Goal: Information Seeking & Learning: Compare options

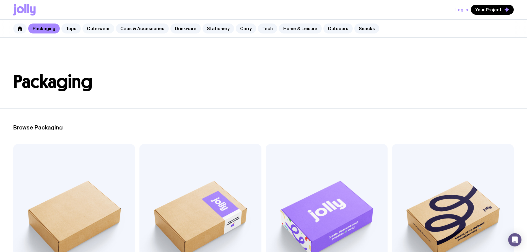
click at [84, 27] on link "Outerwear" at bounding box center [98, 29] width 32 height 10
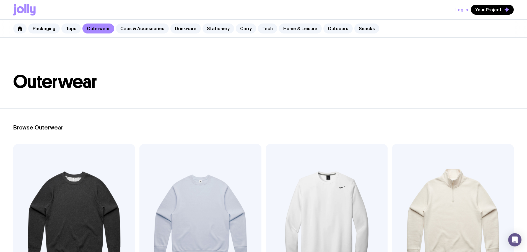
scroll to position [83, 0]
click at [36, 30] on link "Packaging" at bounding box center [44, 29] width 32 height 10
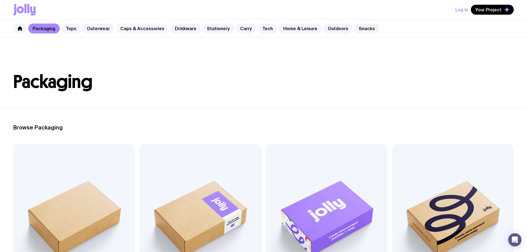
click at [139, 27] on link "Caps & Accessories" at bounding box center [142, 29] width 53 height 10
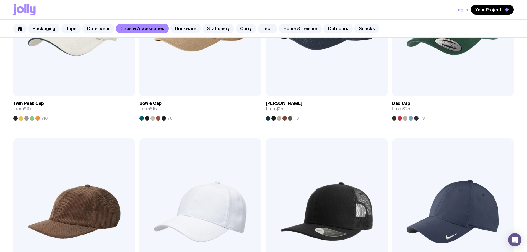
scroll to position [187, 0]
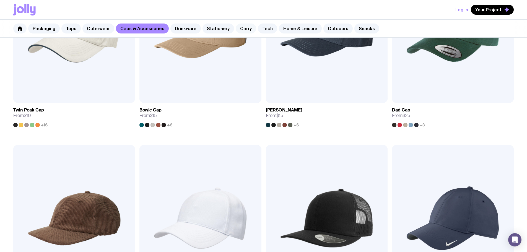
click at [241, 32] on link "Carry" at bounding box center [246, 29] width 20 height 10
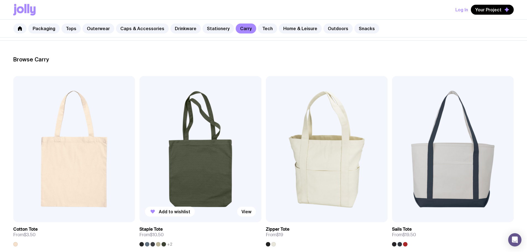
scroll to position [83, 0]
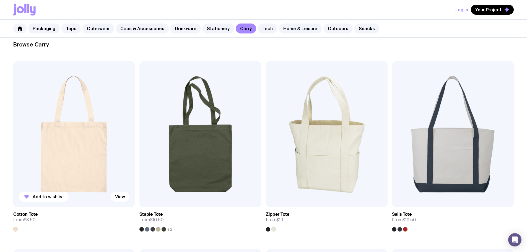
click at [66, 103] on img at bounding box center [74, 134] width 122 height 146
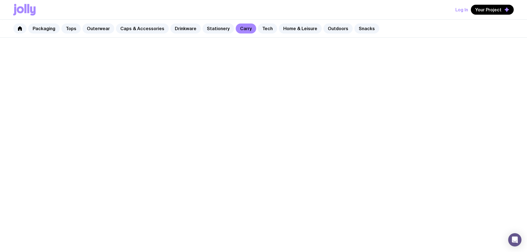
scroll to position [83, 0]
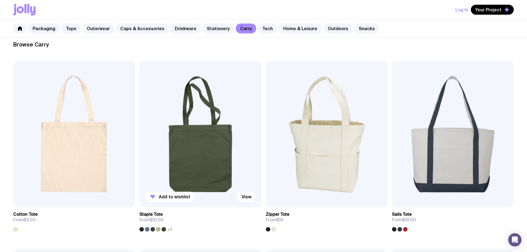
click at [139, 124] on img at bounding box center [200, 134] width 122 height 146
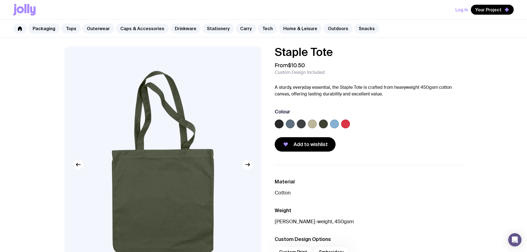
drag, startPoint x: 290, startPoint y: 123, endPoint x: 303, endPoint y: 123, distance: 12.4
click at [290, 123] on label at bounding box center [290, 123] width 9 height 9
click at [0, 0] on input "radio" at bounding box center [0, 0] width 0 height 0
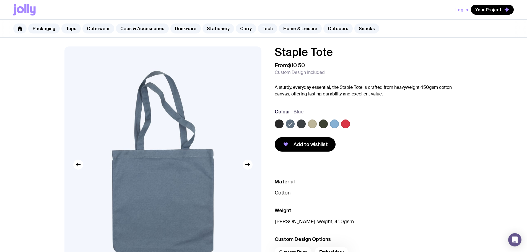
click at [332, 119] on div "Colour Blue" at bounding box center [369, 119] width 188 height 22
drag, startPoint x: 323, startPoint y: 123, endPoint x: 319, endPoint y: 124, distance: 4.1
click at [321, 123] on label at bounding box center [323, 123] width 9 height 9
click at [0, 0] on input "radio" at bounding box center [0, 0] width 0 height 0
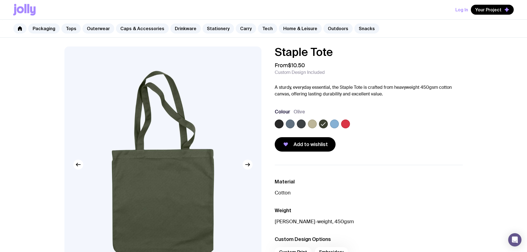
click at [306, 125] on div at bounding box center [369, 124] width 188 height 11
click at [296, 125] on div at bounding box center [369, 124] width 188 height 11
click at [293, 125] on label at bounding box center [290, 123] width 9 height 9
click at [0, 0] on input "radio" at bounding box center [0, 0] width 0 height 0
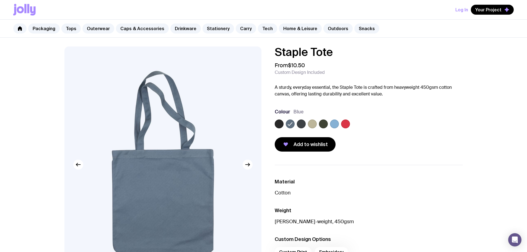
click at [281, 125] on label at bounding box center [279, 123] width 9 height 9
click at [0, 0] on input "radio" at bounding box center [0, 0] width 0 height 0
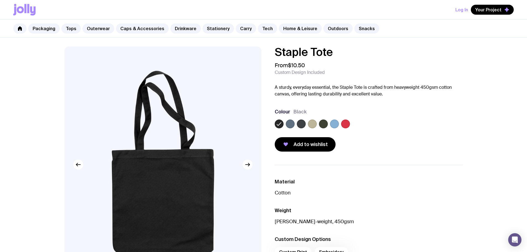
click at [290, 122] on label at bounding box center [290, 123] width 9 height 9
click at [0, 0] on input "radio" at bounding box center [0, 0] width 0 height 0
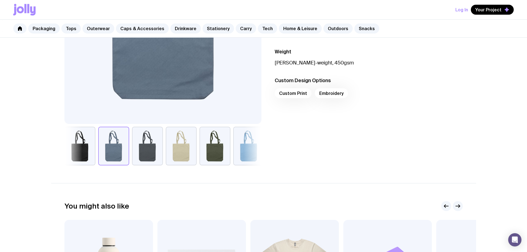
scroll to position [166, 0]
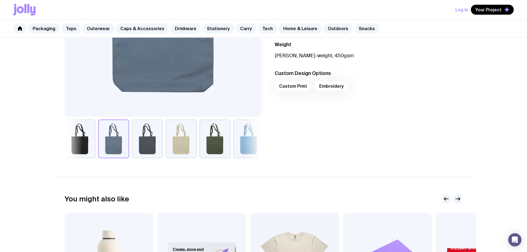
click at [240, 141] on button "button" at bounding box center [248, 138] width 31 height 39
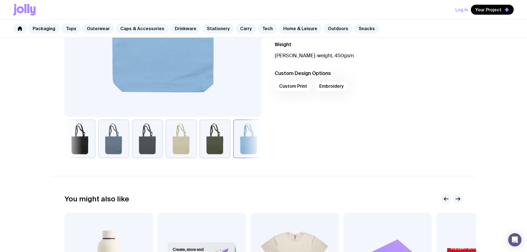
click at [343, 136] on div "Material Cotton Weight Heavey-weight, 450gsm Custom Design Options Custom Print…" at bounding box center [364, 78] width 197 height 159
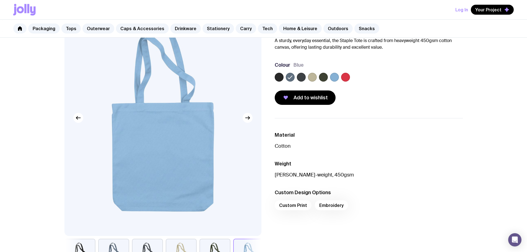
scroll to position [0, 0]
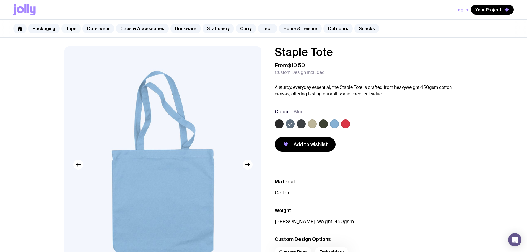
click at [71, 28] on link "Tops" at bounding box center [70, 29] width 19 height 10
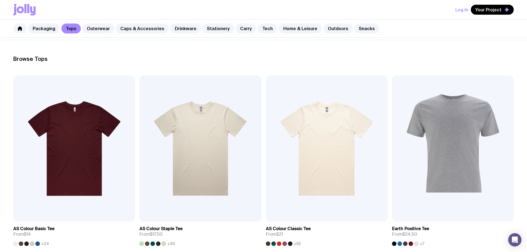
scroll to position [166, 0]
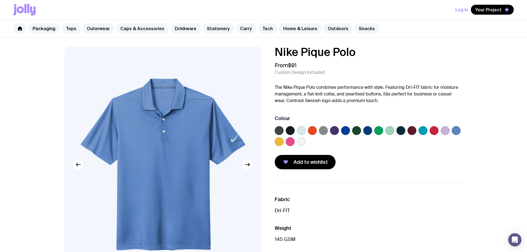
click at [334, 130] on label at bounding box center [334, 130] width 9 height 9
click at [0, 0] on input "radio" at bounding box center [0, 0] width 0 height 0
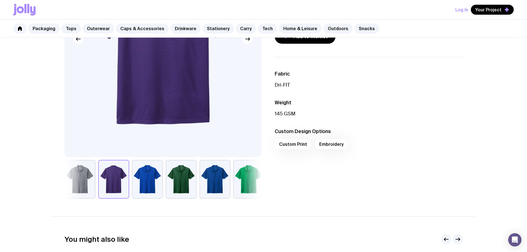
scroll to position [138, 0]
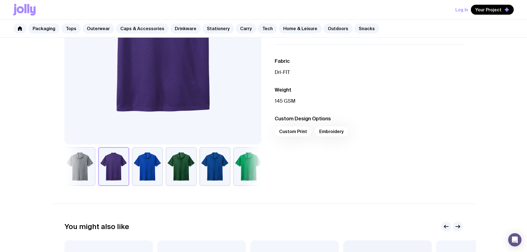
click at [289, 100] on p "145 GSM" at bounding box center [369, 101] width 188 height 7
drag, startPoint x: 289, startPoint y: 100, endPoint x: 330, endPoint y: 105, distance: 41.0
click at [289, 100] on p "145 GSM" at bounding box center [369, 101] width 188 height 7
click at [340, 105] on ul "Fabric Dri-FIT Weight 145 GSM Custom Design Options Custom Print Embroidery" at bounding box center [369, 98] width 188 height 109
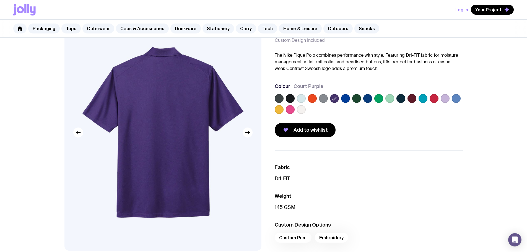
scroll to position [0, 0]
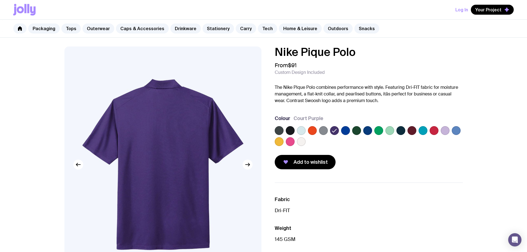
click at [253, 170] on img at bounding box center [162, 164] width 197 height 236
click at [249, 168] on button "button" at bounding box center [248, 165] width 10 height 10
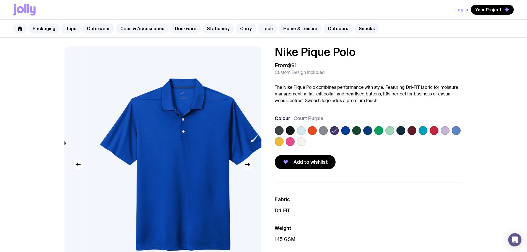
click at [248, 166] on icon "button" at bounding box center [247, 164] width 7 height 7
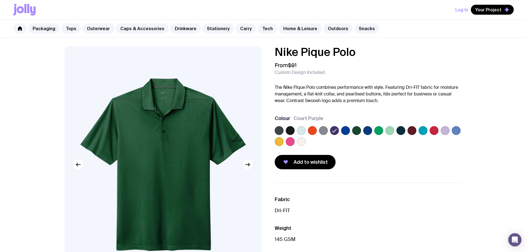
click at [248, 167] on icon "button" at bounding box center [247, 164] width 7 height 7
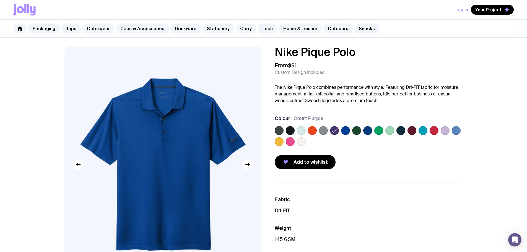
click at [337, 130] on icon at bounding box center [334, 130] width 7 height 7
click at [0, 0] on input "radio" at bounding box center [0, 0] width 0 height 0
click at [335, 128] on icon at bounding box center [334, 130] width 7 height 7
click at [0, 0] on input "radio" at bounding box center [0, 0] width 0 height 0
click at [79, 170] on img at bounding box center [162, 164] width 197 height 236
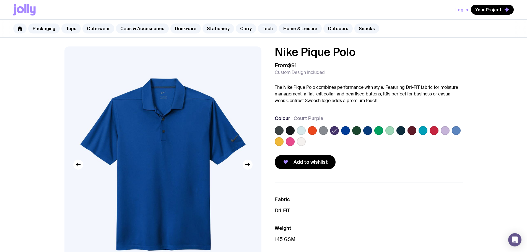
click at [338, 129] on label at bounding box center [334, 130] width 9 height 9
click at [0, 0] on input "radio" at bounding box center [0, 0] width 0 height 0
click at [326, 130] on label at bounding box center [323, 130] width 9 height 9
click at [0, 0] on input "radio" at bounding box center [0, 0] width 0 height 0
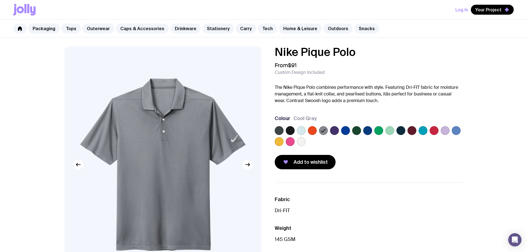
click at [337, 129] on label at bounding box center [334, 130] width 9 height 9
click at [0, 0] on input "radio" at bounding box center [0, 0] width 0 height 0
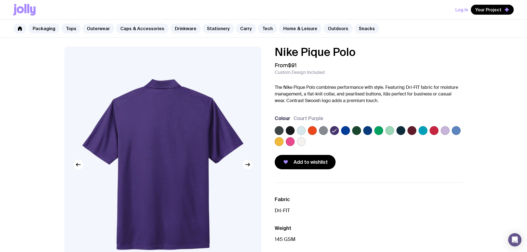
click at [325, 100] on p "The Nike Pique Polo combines performance with style. Featuring Dri-FIT fabric f…" at bounding box center [369, 94] width 188 height 20
click at [325, 99] on p "The Nike Pique Polo combines performance with style. Featuring Dri-FIT fabric f…" at bounding box center [369, 94] width 188 height 20
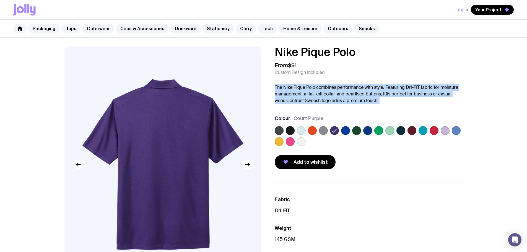
click at [325, 99] on p "The Nike Pique Polo combines performance with style. Featuring Dri-FIT fabric f…" at bounding box center [369, 94] width 188 height 20
click at [308, 163] on span "Add to wishlist" at bounding box center [310, 162] width 34 height 7
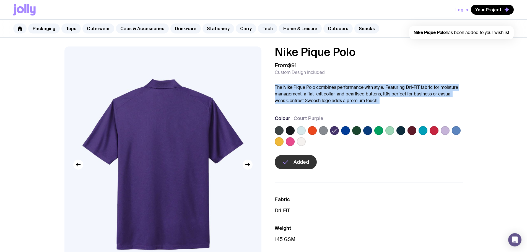
click at [463, 7] on button "Log In" at bounding box center [461, 10] width 13 height 10
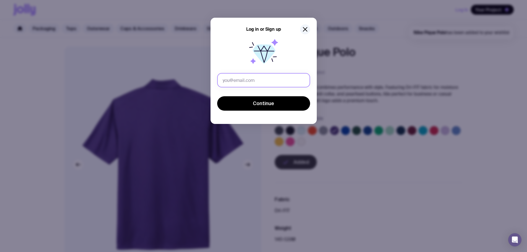
click at [275, 76] on input "text" at bounding box center [263, 80] width 93 height 14
click at [272, 60] on icon at bounding box center [272, 60] width 2 height 4
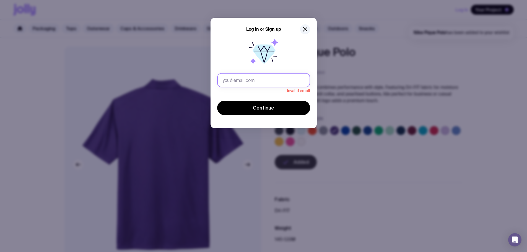
click at [257, 77] on input "text" at bounding box center [263, 80] width 93 height 14
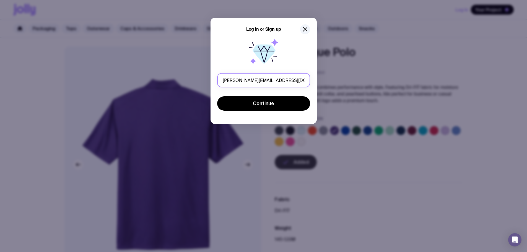
type input "chris@crowdit.com.au"
click at [217, 96] on button "Continue" at bounding box center [263, 103] width 93 height 14
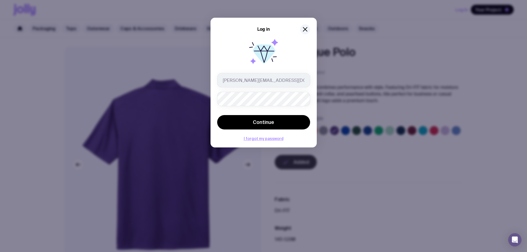
click at [253, 66] on icon at bounding box center [263, 52] width 35 height 35
click at [217, 115] on button "Continue" at bounding box center [263, 122] width 93 height 14
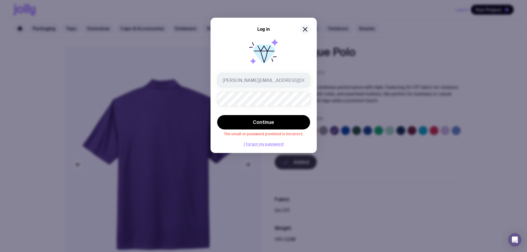
click at [301, 26] on div "Log in" at bounding box center [263, 29] width 93 height 10
click at [303, 26] on icon "button" at bounding box center [305, 29] width 7 height 7
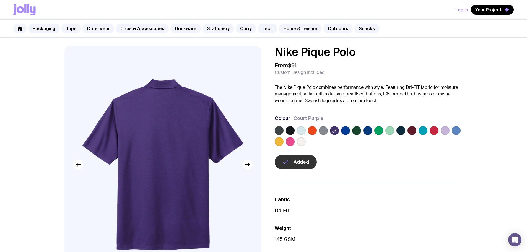
click at [464, 11] on button "Log In" at bounding box center [461, 10] width 13 height 10
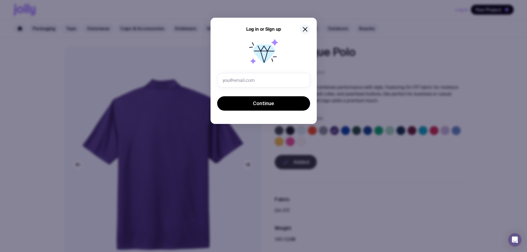
click at [262, 70] on icon at bounding box center [263, 52] width 35 height 35
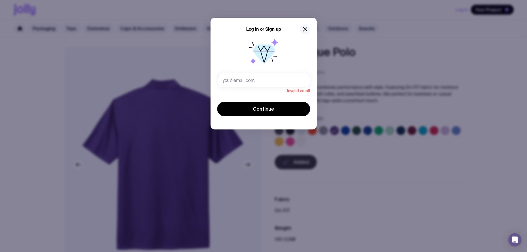
click at [309, 28] on button "button" at bounding box center [305, 29] width 10 height 10
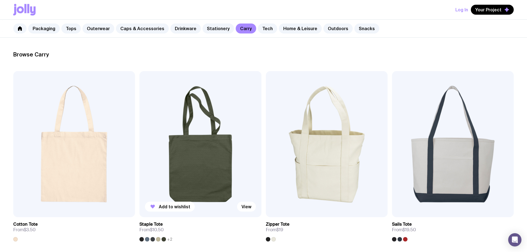
scroll to position [83, 0]
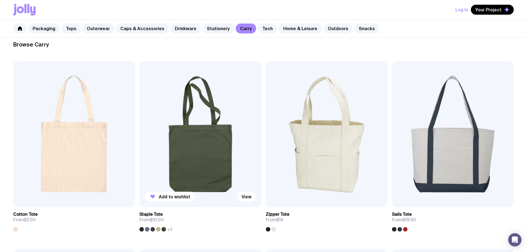
click at [146, 120] on img at bounding box center [200, 134] width 122 height 146
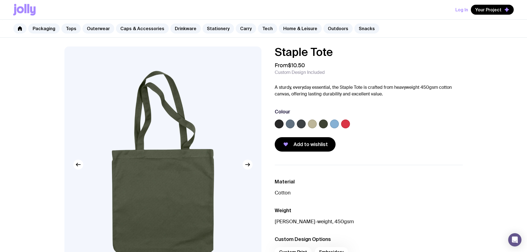
click at [292, 123] on label at bounding box center [290, 123] width 9 height 9
click at [0, 0] on input "radio" at bounding box center [0, 0] width 0 height 0
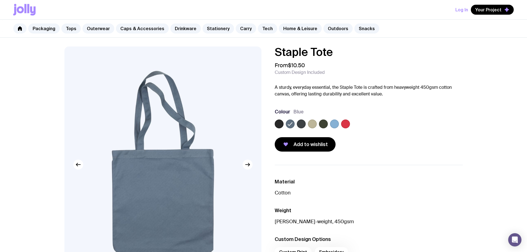
click at [347, 124] on label at bounding box center [345, 123] width 9 height 9
click at [0, 0] on input "radio" at bounding box center [0, 0] width 0 height 0
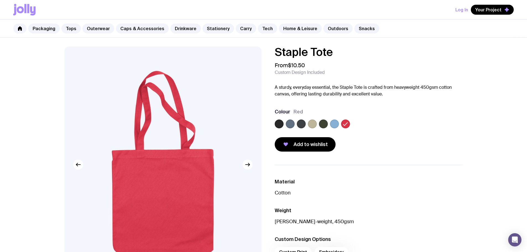
click at [281, 126] on label at bounding box center [279, 123] width 9 height 9
click at [0, 0] on input "radio" at bounding box center [0, 0] width 0 height 0
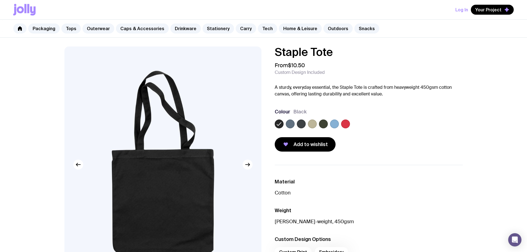
click at [287, 123] on label at bounding box center [290, 123] width 9 height 9
click at [0, 0] on input "radio" at bounding box center [0, 0] width 0 height 0
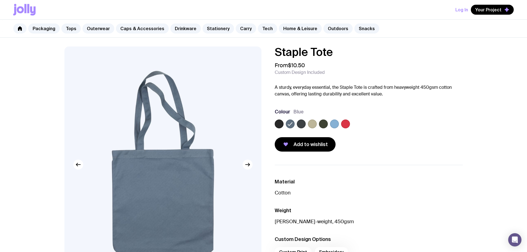
click at [283, 122] on label at bounding box center [279, 123] width 9 height 9
click at [0, 0] on input "radio" at bounding box center [0, 0] width 0 height 0
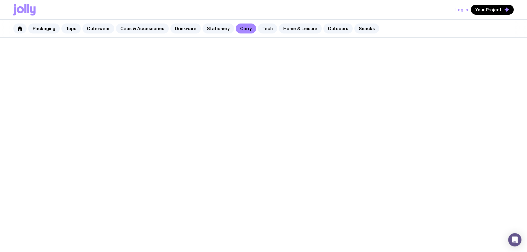
scroll to position [83, 0]
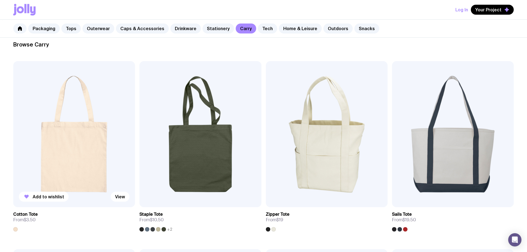
click at [48, 91] on img at bounding box center [74, 134] width 122 height 146
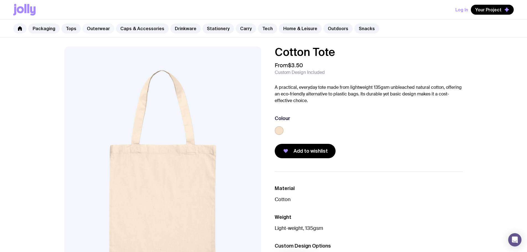
click at [101, 29] on link "Outerwear" at bounding box center [98, 29] width 32 height 10
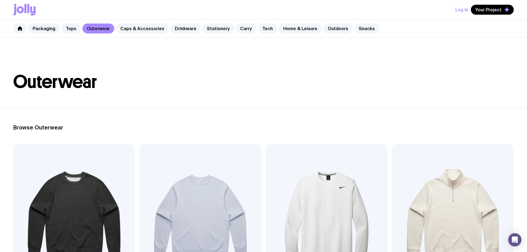
click at [82, 29] on link "Outerwear" at bounding box center [98, 29] width 32 height 10
click at [73, 29] on link "Tops" at bounding box center [70, 29] width 19 height 10
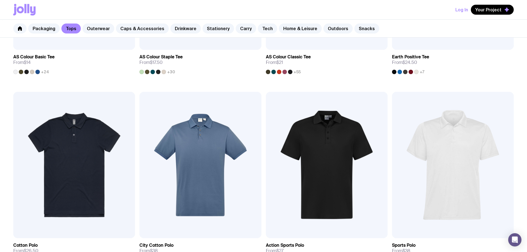
scroll to position [249, 0]
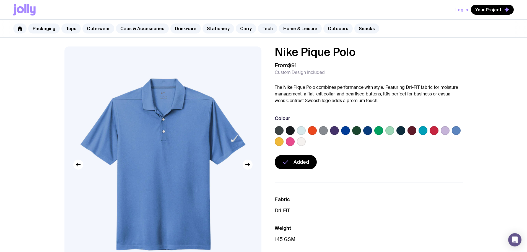
click at [335, 131] on label at bounding box center [334, 130] width 9 height 9
click at [0, 0] on input "radio" at bounding box center [0, 0] width 0 height 0
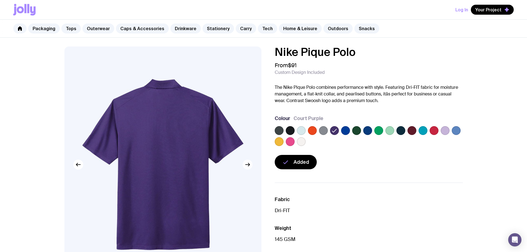
click at [248, 165] on icon "button" at bounding box center [247, 164] width 7 height 7
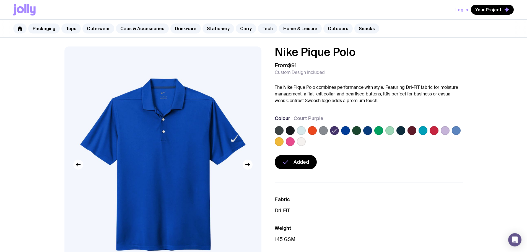
click at [79, 167] on icon "button" at bounding box center [78, 164] width 7 height 7
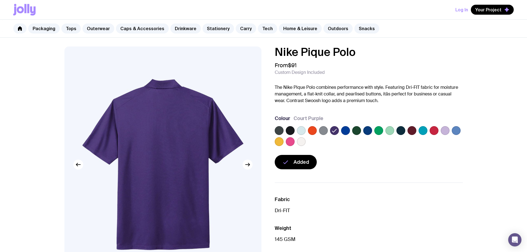
click at [148, 148] on img at bounding box center [162, 164] width 197 height 236
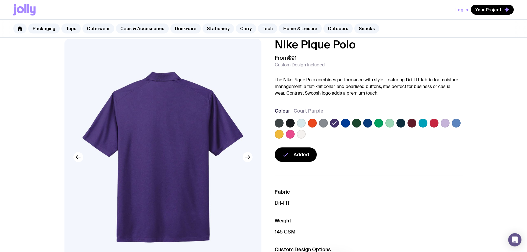
scroll to position [83, 0]
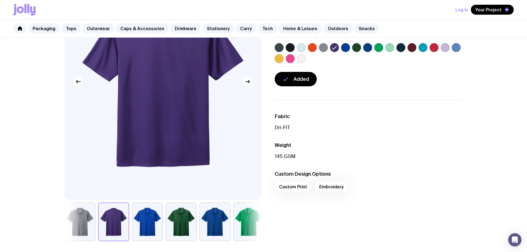
drag, startPoint x: 153, startPoint y: 118, endPoint x: 94, endPoint y: 115, distance: 59.5
click at [94, 115] on img at bounding box center [162, 81] width 197 height 236
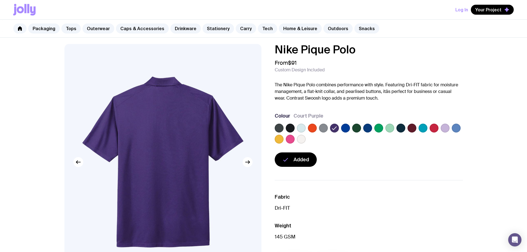
scroll to position [0, 0]
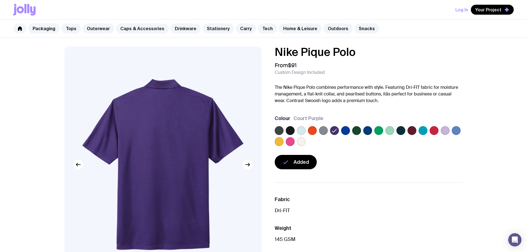
click at [334, 129] on icon at bounding box center [334, 130] width 7 height 7
click at [0, 0] on input "radio" at bounding box center [0, 0] width 0 height 0
click at [334, 129] on icon at bounding box center [334, 130] width 7 height 7
click at [0, 0] on input "radio" at bounding box center [0, 0] width 0 height 0
click at [334, 129] on icon at bounding box center [334, 130] width 7 height 7
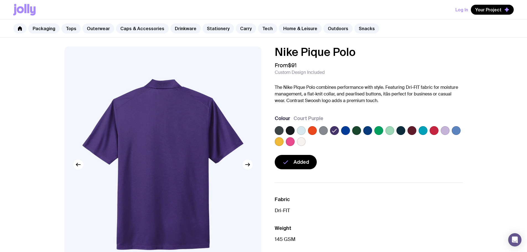
click at [0, 0] on input "radio" at bounding box center [0, 0] width 0 height 0
click at [318, 130] on div at bounding box center [369, 137] width 188 height 22
click at [304, 117] on span "Court Purple" at bounding box center [308, 118] width 30 height 7
click at [312, 118] on span "Court Purple" at bounding box center [308, 118] width 30 height 7
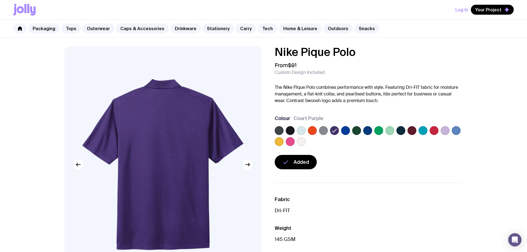
click at [317, 103] on p "The Nike Pique Polo combines performance with style. Featuring Dri-FIT fabric f…" at bounding box center [369, 94] width 188 height 20
click at [373, 99] on p "The Nike Pique Polo combines performance with style. Featuring Dri-FIT fabric f…" at bounding box center [369, 94] width 188 height 20
